Goal: Transaction & Acquisition: Purchase product/service

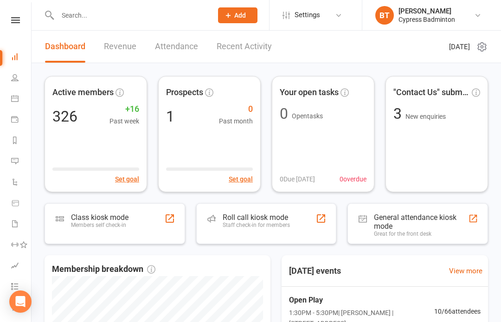
click at [15, 10] on nav "Clubworx Dashboard People Calendar Payments Reports Messages Automations Produc…" at bounding box center [16, 163] width 32 height 322
click at [11, 29] on div "Clubworx" at bounding box center [15, 32] width 31 height 30
click at [13, 22] on icon at bounding box center [15, 20] width 9 height 6
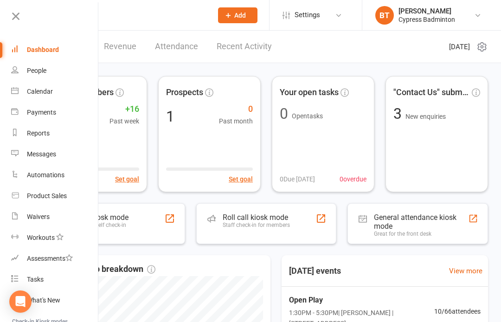
click at [86, 197] on link "Product Sales" at bounding box center [55, 196] width 88 height 21
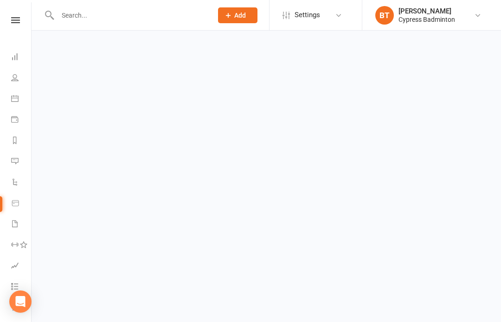
select select "100"
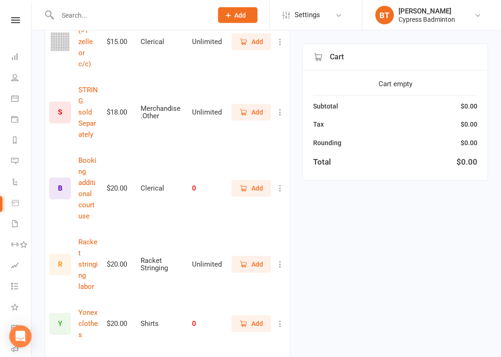
scroll to position [699, 0]
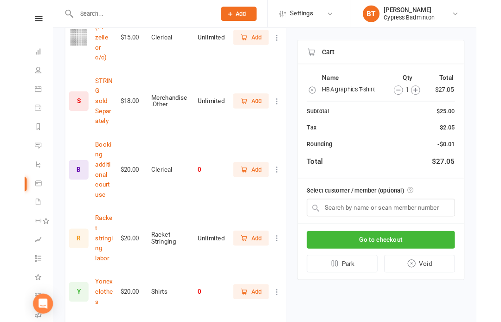
scroll to position [734, 0]
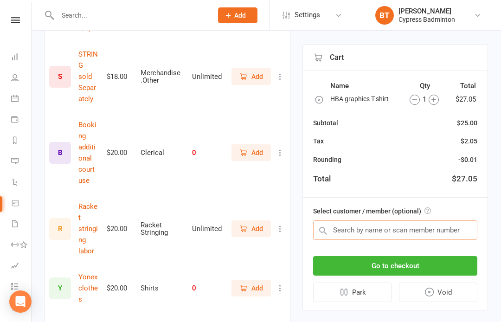
click at [472, 230] on input "text" at bounding box center [395, 230] width 164 height 19
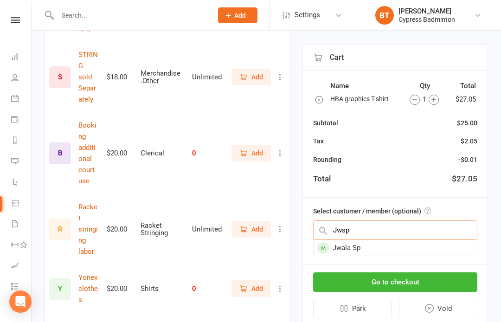
type input "Jwsp"
click at [365, 247] on div "Jwala Sp" at bounding box center [395, 247] width 163 height 15
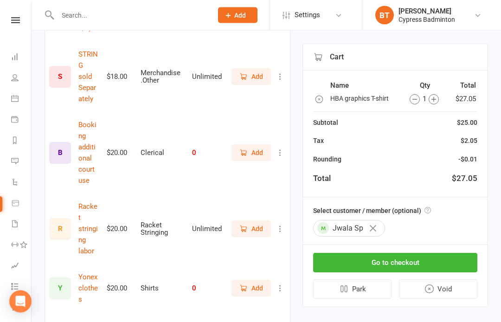
click at [464, 260] on button "Go to checkout" at bounding box center [395, 262] width 164 height 19
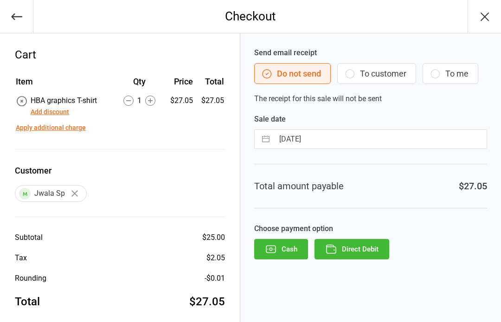
click at [376, 251] on button "Direct Debit" at bounding box center [352, 249] width 75 height 20
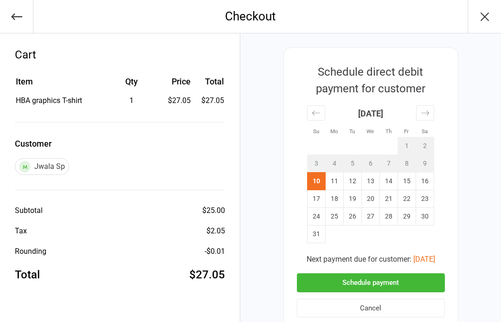
click at [439, 282] on button "Schedule payment" at bounding box center [371, 282] width 148 height 19
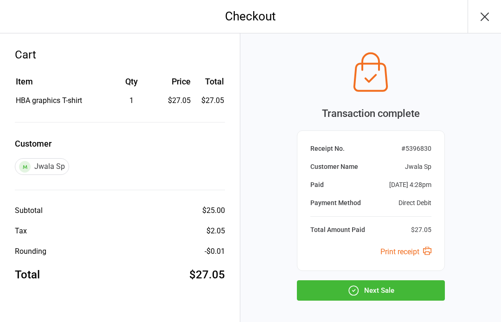
click at [437, 291] on button "Next Sale" at bounding box center [371, 290] width 148 height 20
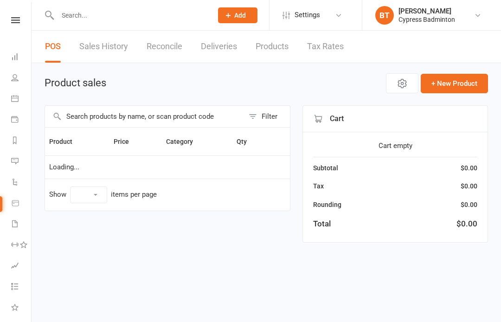
select select "100"
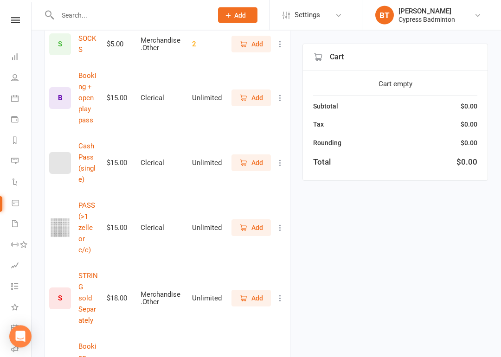
scroll to position [513, 0]
click at [256, 222] on span "Add" at bounding box center [258, 227] width 12 height 10
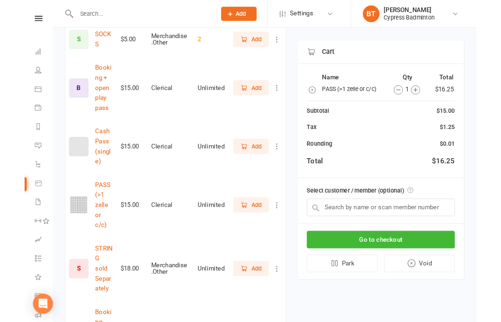
scroll to position [548, 0]
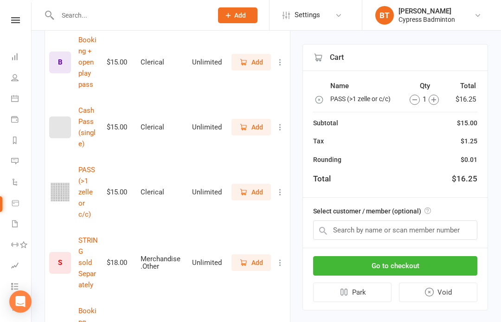
click at [417, 97] on icon "button" at bounding box center [415, 100] width 10 height 10
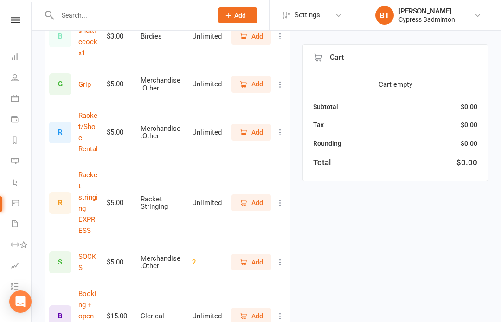
scroll to position [294, 0]
click at [258, 128] on span "Add" at bounding box center [258, 133] width 12 height 10
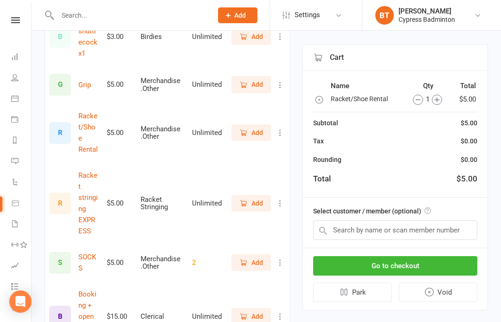
click at [439, 102] on icon "button" at bounding box center [437, 100] width 10 height 10
click at [468, 237] on input "text" at bounding box center [395, 230] width 164 height 19
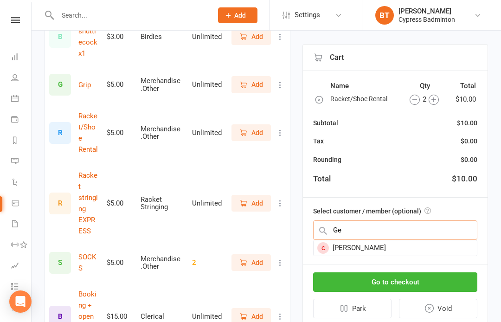
type input "G"
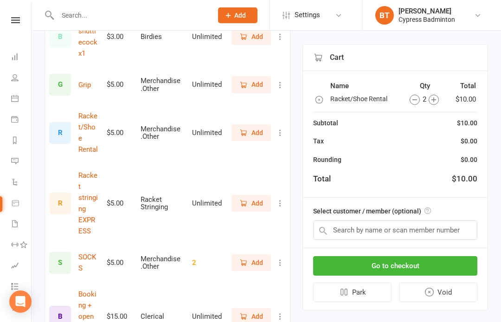
click at [471, 263] on button "Go to checkout" at bounding box center [395, 265] width 164 height 19
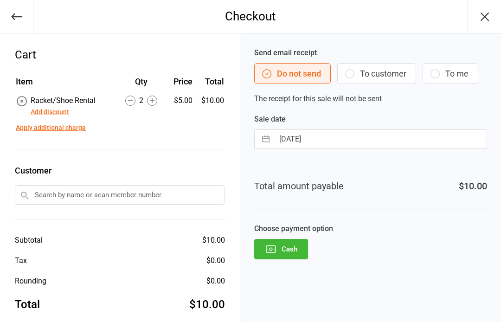
click at [291, 250] on button "Cash" at bounding box center [281, 249] width 54 height 20
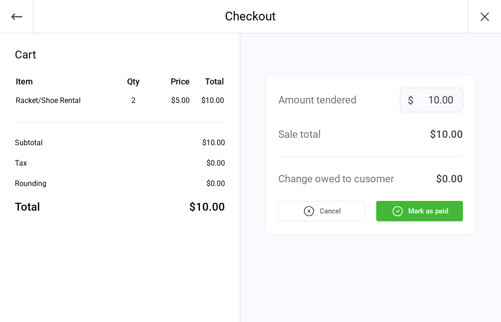
click at [453, 213] on button "Mark as paid" at bounding box center [420, 211] width 87 height 20
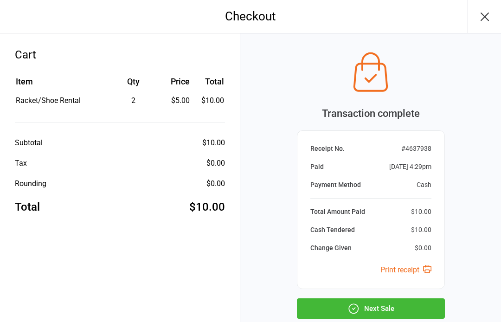
click at [443, 301] on button "Next Sale" at bounding box center [371, 309] width 148 height 20
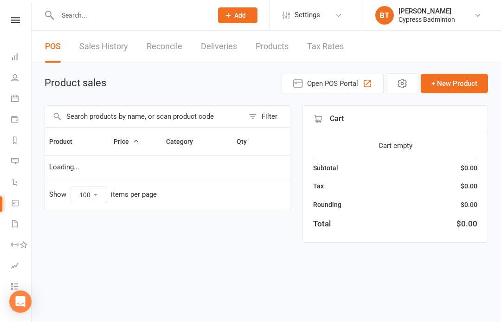
select select "100"
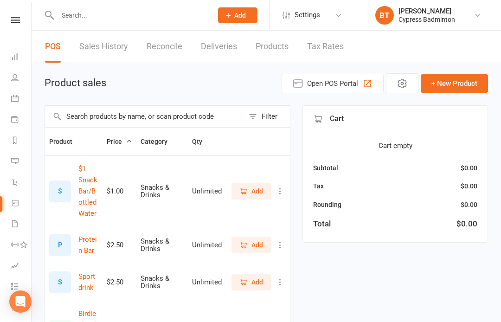
click at [73, 9] on input "text" at bounding box center [130, 15] width 151 height 13
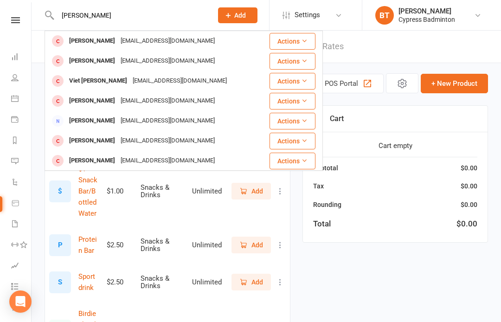
type input "[PERSON_NAME]"
click at [118, 59] on div "[EMAIL_ADDRESS][DOMAIN_NAME]" at bounding box center [168, 60] width 100 height 13
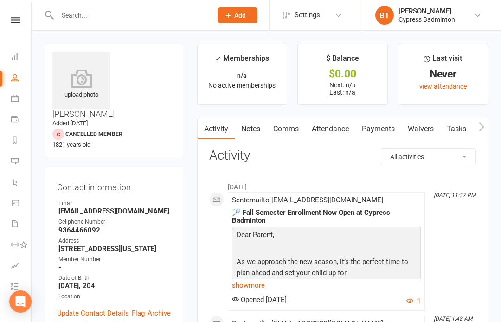
click at [119, 9] on input "text" at bounding box center [130, 15] width 151 height 13
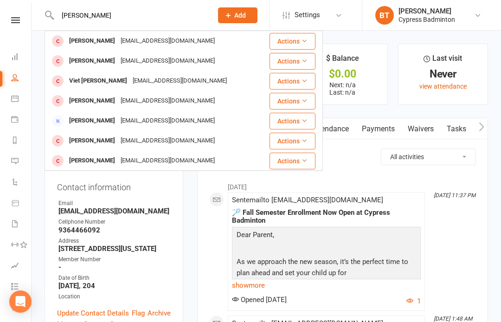
type input "[PERSON_NAME]"
click at [170, 80] on div "[EMAIL_ADDRESS][DOMAIN_NAME]" at bounding box center [180, 80] width 100 height 13
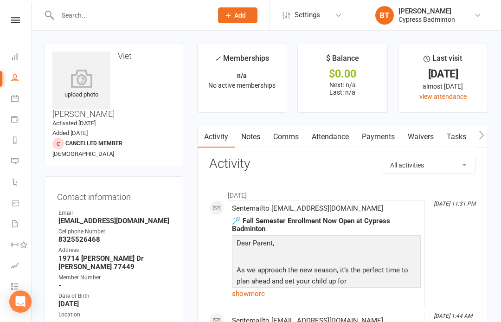
click at [172, 20] on input "text" at bounding box center [130, 15] width 151 height 13
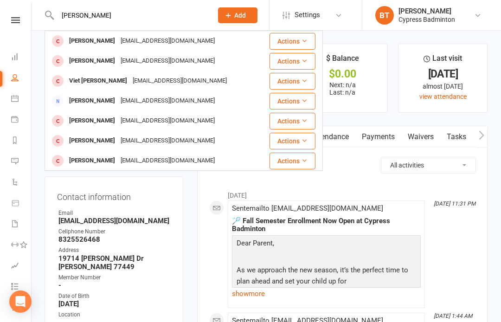
type input "[PERSON_NAME]"
click at [92, 64] on div "[PERSON_NAME]" at bounding box center [92, 60] width 52 height 13
